Goal: Transaction & Acquisition: Purchase product/service

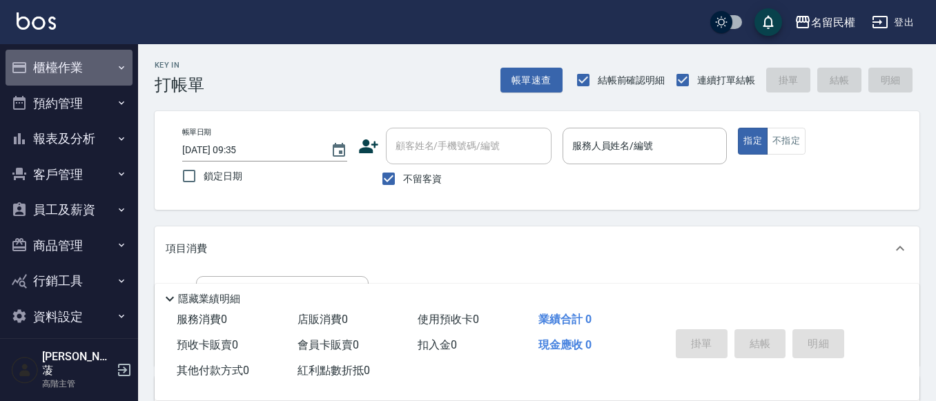
click at [75, 73] on button "櫃檯作業" at bounding box center [69, 68] width 127 height 36
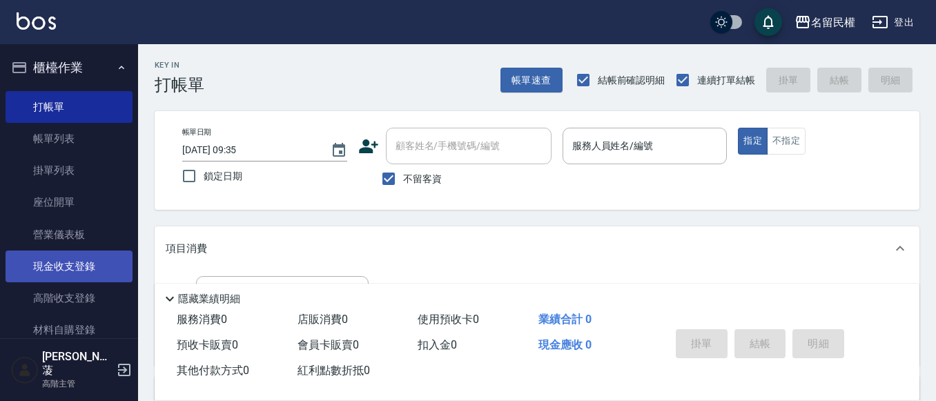
scroll to position [138, 0]
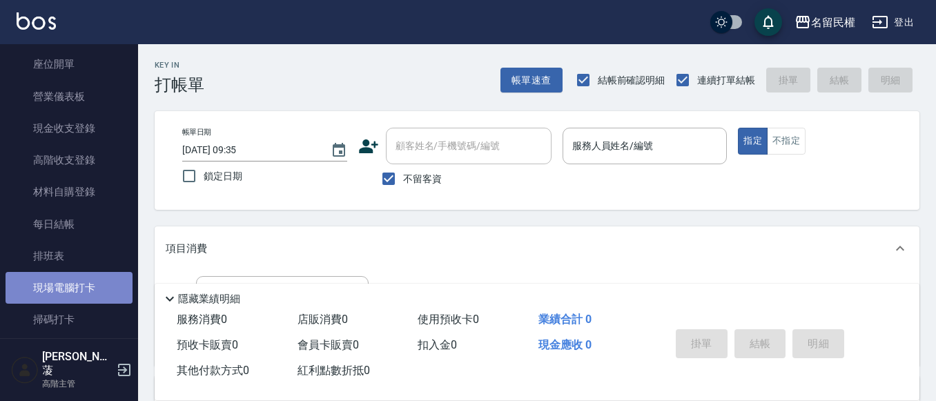
click at [75, 297] on link "現場電腦打卡" at bounding box center [69, 288] width 127 height 32
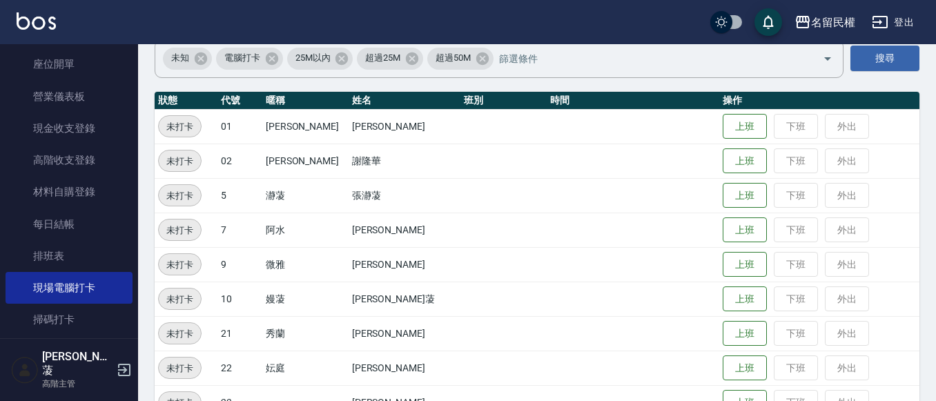
scroll to position [138, 0]
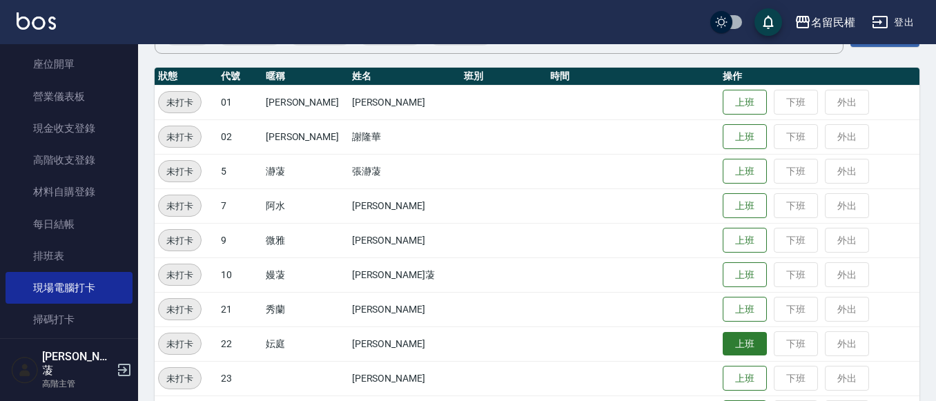
click at [736, 350] on button "上班" at bounding box center [744, 344] width 44 height 24
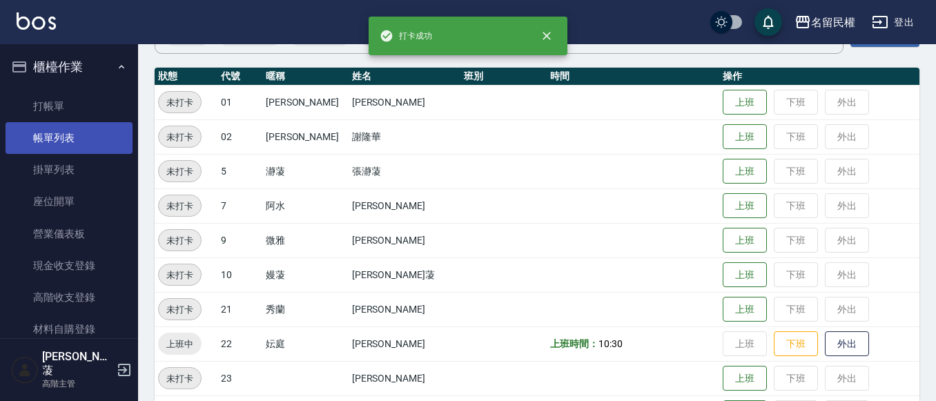
scroll to position [0, 0]
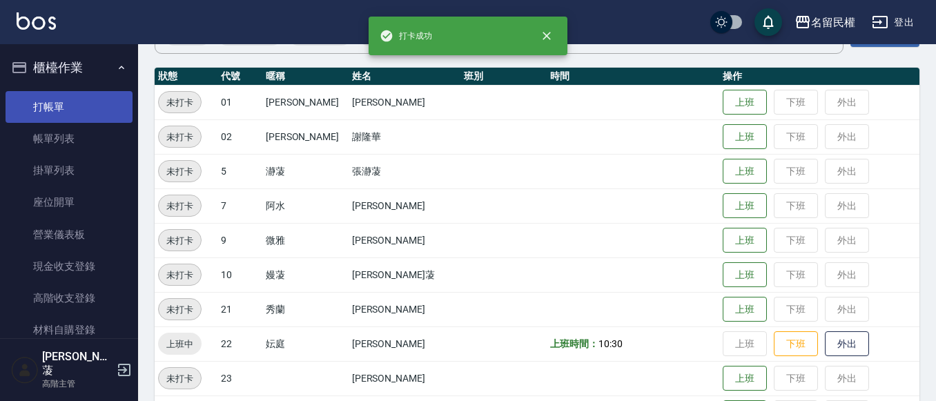
click at [66, 114] on link "打帳單" at bounding box center [69, 107] width 127 height 32
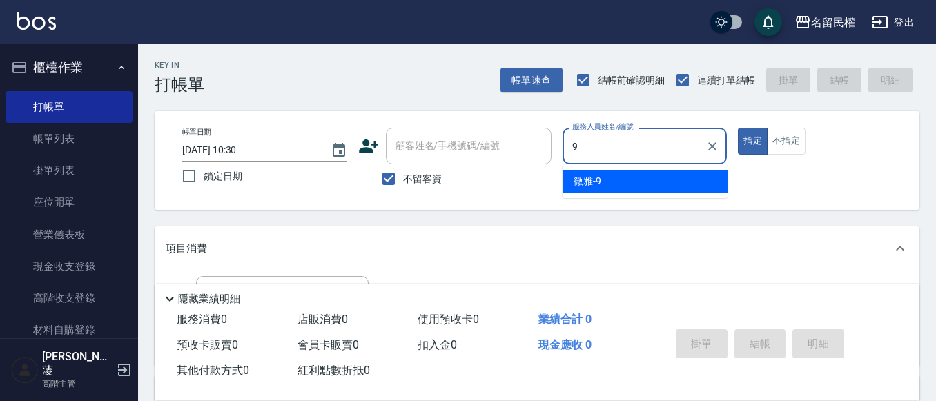
type input "微雅-9"
type button "true"
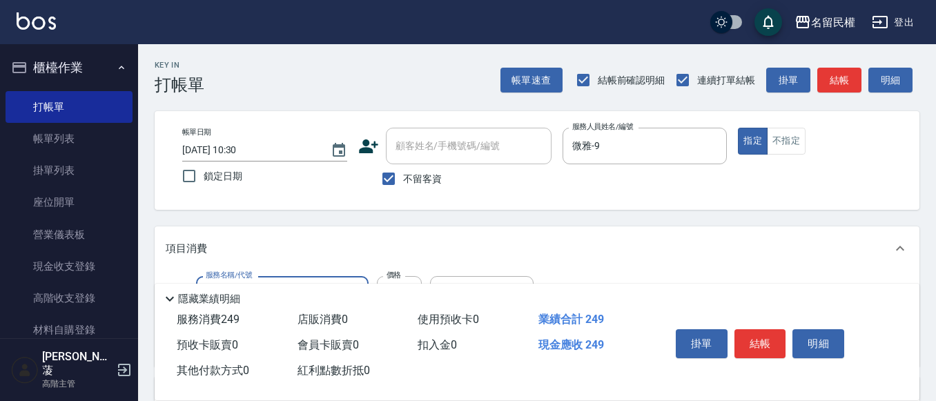
type input "不指定單剪(202)"
type input "350"
drag, startPoint x: 761, startPoint y: 332, endPoint x: 720, endPoint y: 333, distance: 40.7
click at [761, 331] on button "結帳" at bounding box center [760, 343] width 52 height 29
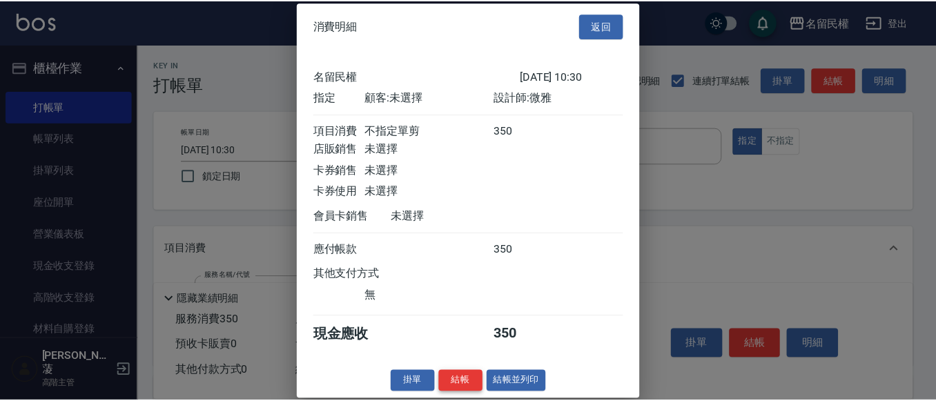
scroll to position [18, 0]
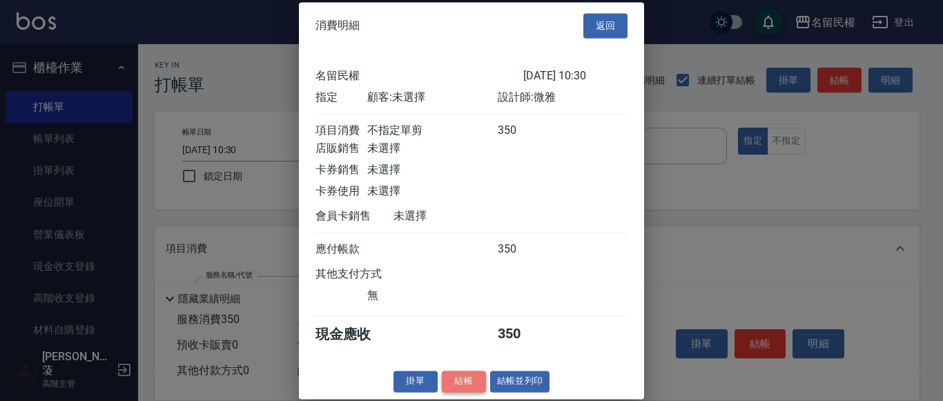
click at [464, 390] on button "結帳" at bounding box center [464, 381] width 44 height 21
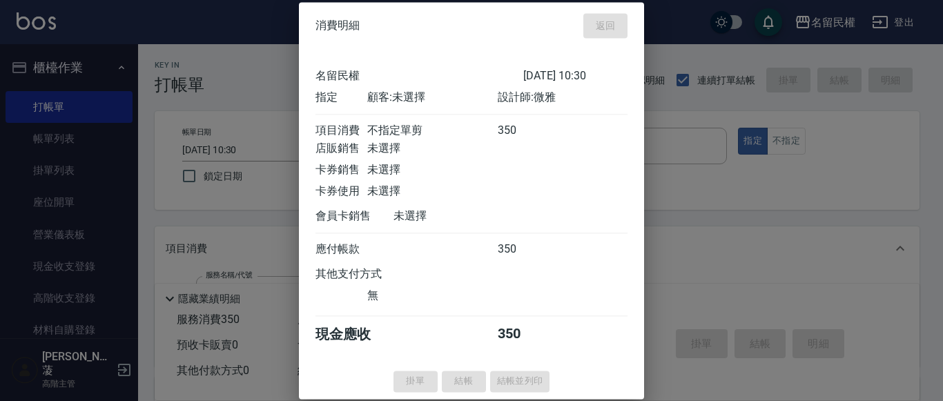
type input "[DATE] 10:55"
